Goal: Information Seeking & Learning: Learn about a topic

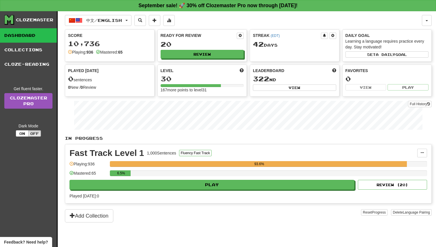
click at [118, 14] on div "中文 / English Bahasa Indonesia / English Streak: 50 Review: 20 Points [DATE]: 0 …" at bounding box center [248, 136] width 367 height 251
click at [117, 18] on span "中文 / English" at bounding box center [104, 20] width 36 height 5
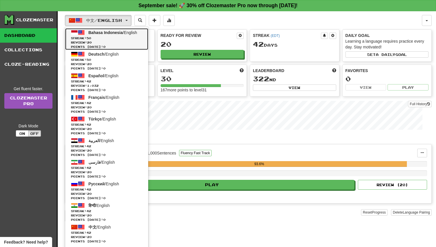
click at [115, 31] on span "Bahasa Indonesia" at bounding box center [106, 32] width 34 height 5
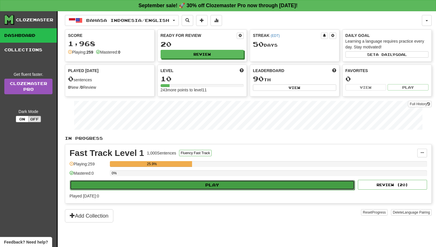
click at [204, 180] on button "Play" at bounding box center [212, 185] width 285 height 10
select select "**"
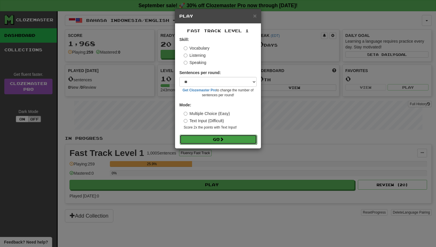
click at [216, 142] on button "Go" at bounding box center [218, 140] width 77 height 10
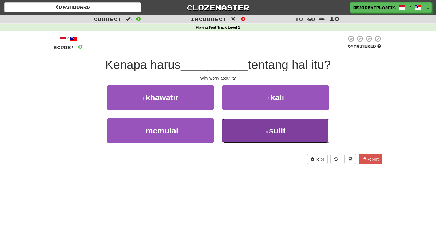
click at [252, 129] on button "4 . sulit" at bounding box center [276, 130] width 107 height 25
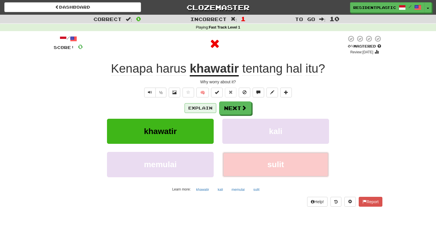
click at [207, 110] on button "Explain" at bounding box center [201, 108] width 32 height 10
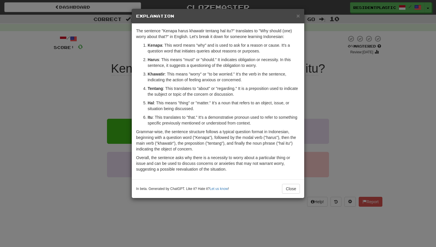
click at [113, 103] on div "× Explanation The sentence "Kenapa harus khawatir tentang hal itu?" translates …" at bounding box center [218, 123] width 436 height 247
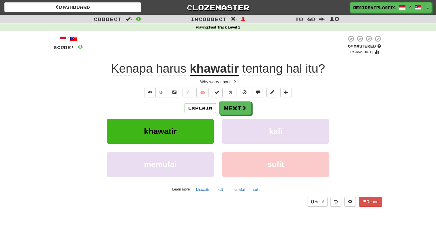
click at [142, 94] on div "½ 🧠" at bounding box center [218, 93] width 329 height 10
click at [152, 88] on button "Text-to-speech controls" at bounding box center [150, 93] width 12 height 10
click at [204, 105] on button "Explain" at bounding box center [201, 108] width 32 height 10
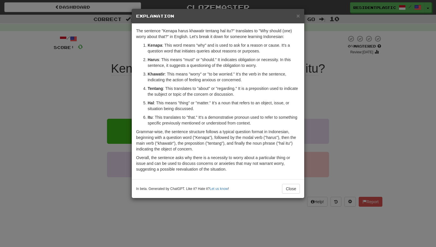
click at [113, 129] on div "× Explanation The sentence "Kenapa harus khawatir tentang hal itu?" translates …" at bounding box center [218, 123] width 436 height 247
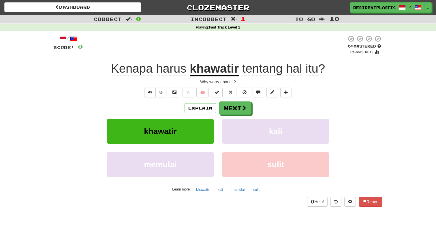
click at [151, 98] on div "/ Score: 0 0 % Mastered Review: 2025-09-20 Kenapa harus khawatir tentang hal it…" at bounding box center [218, 120] width 329 height 171
click at [152, 96] on button "Text-to-speech controls" at bounding box center [150, 93] width 12 height 10
click at [151, 93] on span "Text-to-speech controls" at bounding box center [150, 92] width 4 height 4
click at [157, 92] on button "½" at bounding box center [161, 93] width 11 height 10
click at [200, 113] on div "Explain Next" at bounding box center [218, 108] width 329 height 13
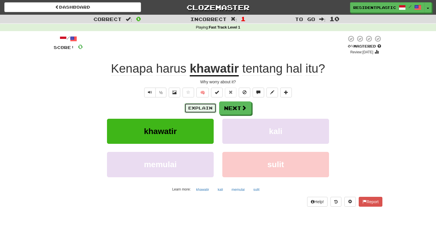
click at [200, 111] on button "Explain" at bounding box center [201, 108] width 32 height 10
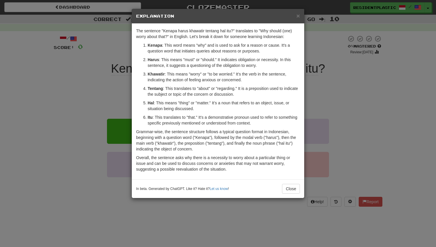
click at [103, 113] on div "× Explanation The sentence "Kenapa harus khawatir tentang hal itu?" translates …" at bounding box center [218, 123] width 436 height 247
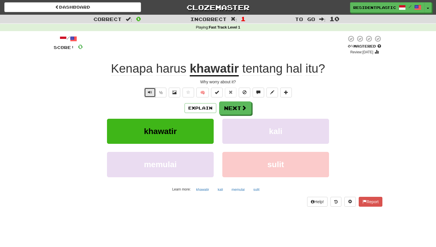
click at [150, 96] on button "Text-to-speech controls" at bounding box center [150, 93] width 12 height 10
click at [149, 89] on button "Text-to-speech controls" at bounding box center [150, 93] width 12 height 10
click at [141, 90] on div "½ 🧠" at bounding box center [218, 93] width 329 height 10
click at [206, 112] on button "Explain" at bounding box center [201, 108] width 32 height 10
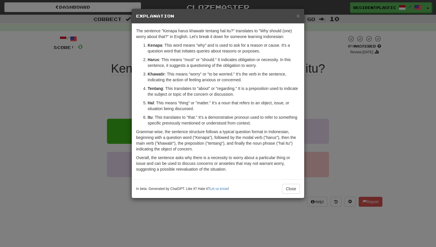
click at [326, 101] on div "× Explanation The sentence "Kenapa harus khawatir tentang hal itu?" translates …" at bounding box center [218, 123] width 436 height 247
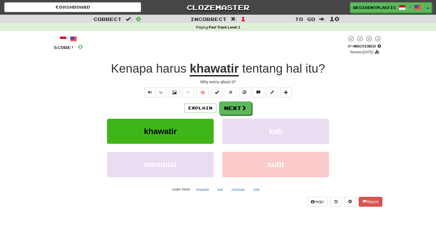
click at [252, 109] on div "Explain Next" at bounding box center [218, 108] width 329 height 13
click at [245, 111] on button "Next" at bounding box center [236, 108] width 32 height 13
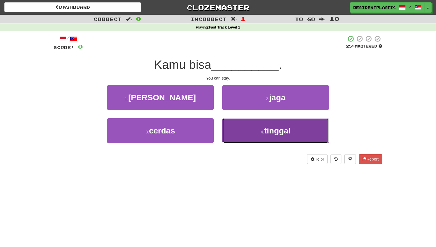
click at [229, 135] on button "4 . tinggal" at bounding box center [276, 130] width 107 height 25
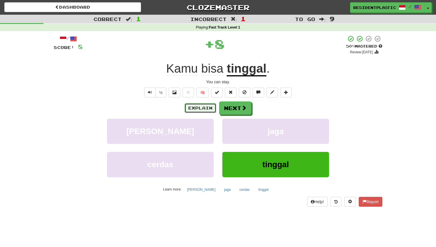
click at [209, 113] on button "Explain" at bounding box center [201, 108] width 32 height 10
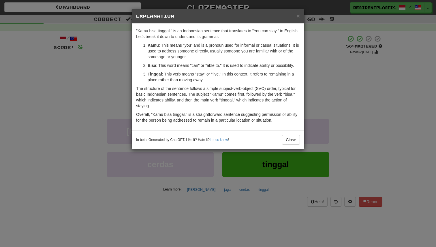
click at [342, 99] on div "× Explanation "Kamu bisa tinggal." is an Indonesian sentence that translates to…" at bounding box center [218, 123] width 436 height 247
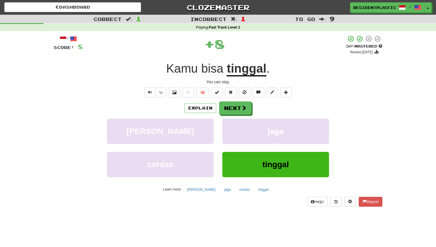
click at [238, 117] on div "Explain Next masak jaga cerdas tinggal Learn more: masak jaga cerdas tinggal" at bounding box center [218, 148] width 329 height 93
click at [235, 111] on button "Next" at bounding box center [236, 108] width 32 height 13
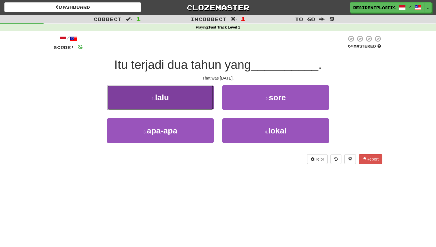
click at [188, 106] on button "1 . lalu" at bounding box center [160, 97] width 107 height 25
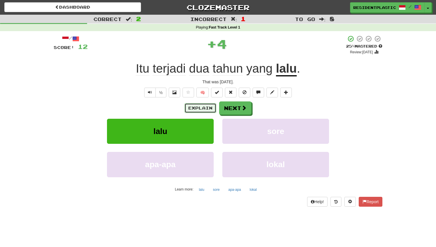
click at [192, 110] on button "Explain" at bounding box center [201, 108] width 32 height 10
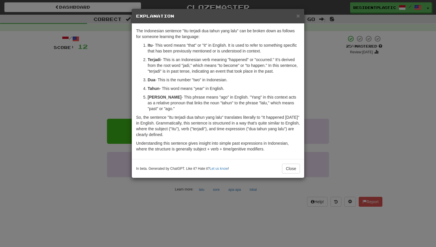
click at [125, 103] on div "× Explanation The Indonesian sentence "Itu terjadi dua tahun yang lalu" can be …" at bounding box center [218, 123] width 436 height 247
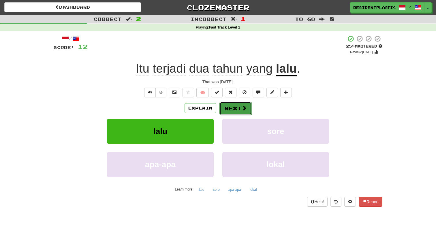
click at [232, 105] on button "Next" at bounding box center [236, 108] width 32 height 13
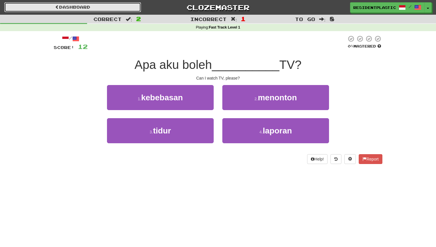
click at [111, 10] on link "Dashboard" at bounding box center [72, 7] width 137 height 10
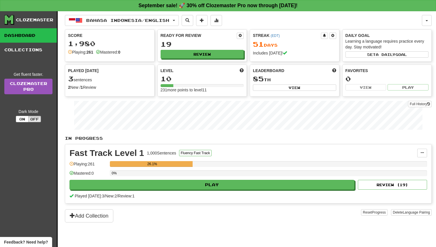
click at [103, 14] on div "Bahasa Indonesia / English Bahasa Indonesia / English Streak: 51 Review: 19 Poi…" at bounding box center [248, 136] width 367 height 251
click at [101, 17] on button "Bahasa Indonesia / English" at bounding box center [122, 20] width 114 height 11
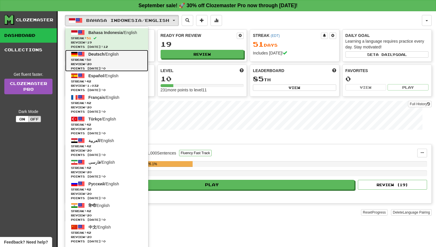
click at [114, 68] on span "Points today: 0" at bounding box center [107, 68] width 72 height 4
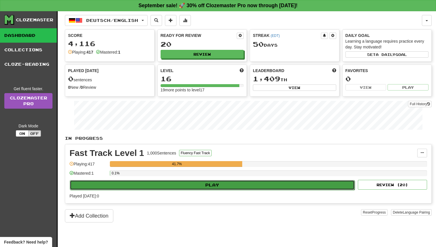
click at [191, 183] on button "Play" at bounding box center [212, 185] width 285 height 10
select select "**"
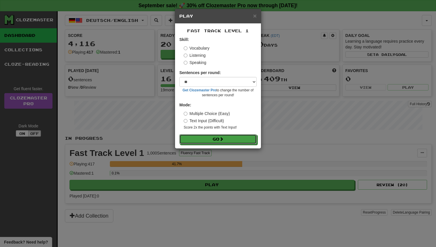
click at [199, 144] on button "Go" at bounding box center [218, 140] width 77 height 10
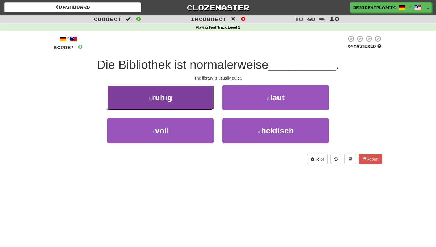
click at [198, 105] on button "1 . ruhig" at bounding box center [160, 97] width 107 height 25
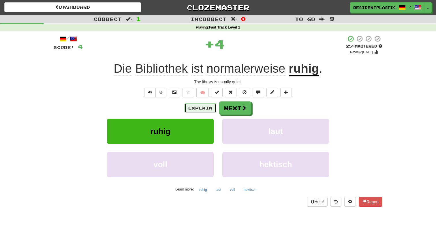
click at [201, 108] on button "Explain" at bounding box center [201, 108] width 32 height 10
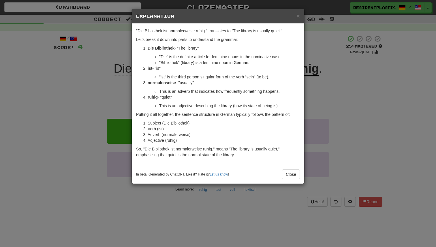
click at [316, 98] on div "× Explanation "Die Bibliothek ist normalerweise ruhig." translates to "The libr…" at bounding box center [218, 123] width 436 height 247
